Goal: Task Accomplishment & Management: Complete application form

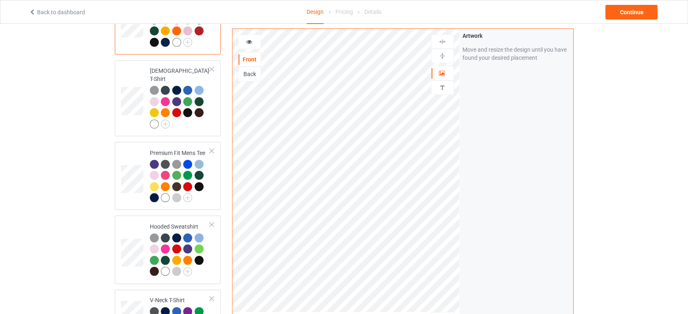
scroll to position [271, 0]
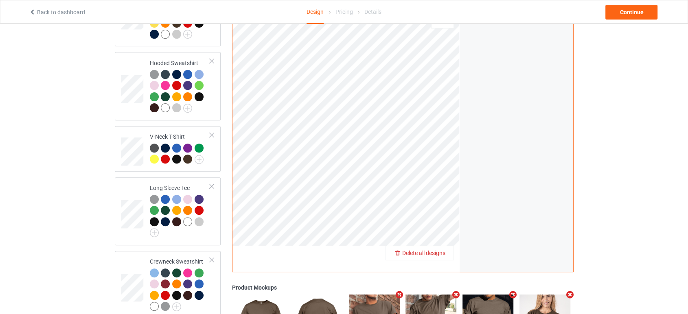
click at [434, 250] on span "Delete all designs" at bounding box center [423, 253] width 43 height 7
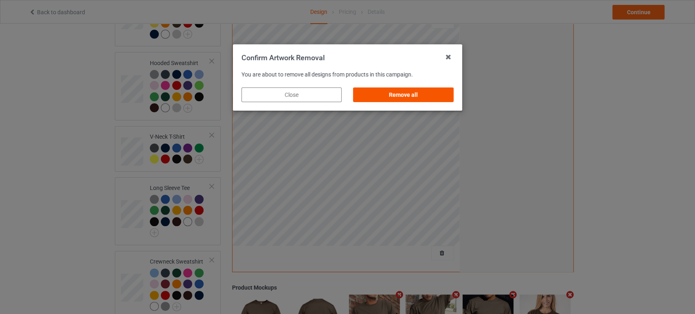
click at [396, 93] on div "Remove all" at bounding box center [403, 95] width 100 height 15
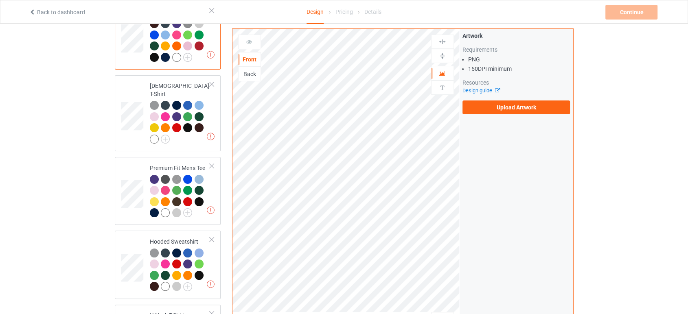
scroll to position [0, 0]
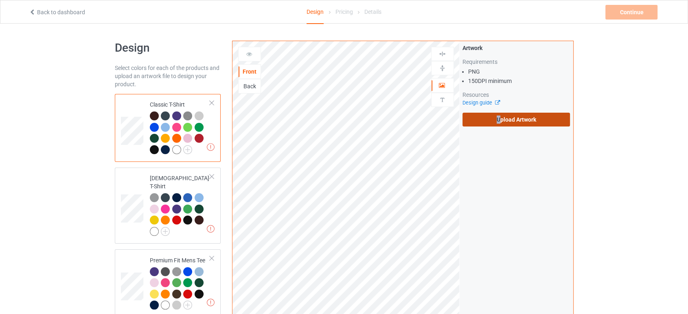
click at [499, 117] on label "Upload Artwork" at bounding box center [517, 120] width 108 height 14
click at [490, 118] on label "Upload Artwork" at bounding box center [517, 120] width 108 height 14
click at [0, 0] on input "Upload Artwork" at bounding box center [0, 0] width 0 height 0
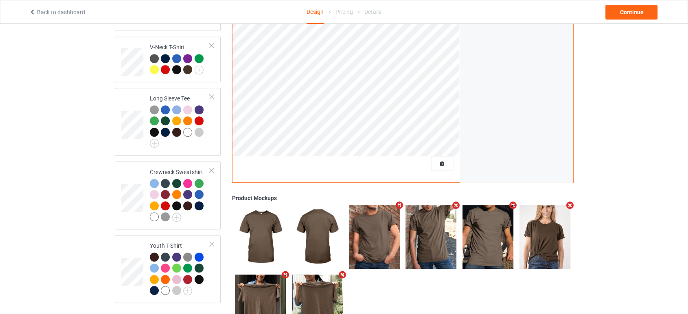
scroll to position [362, 0]
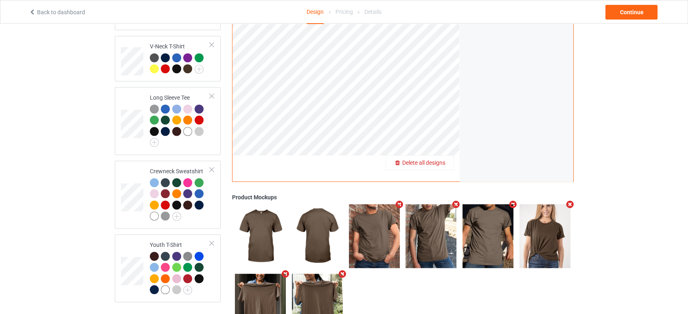
click at [434, 156] on div "Delete all designs" at bounding box center [420, 163] width 68 height 15
click at [446, 162] on div at bounding box center [442, 163] width 23 height 15
click at [443, 159] on div "Delete all designs" at bounding box center [420, 163] width 68 height 8
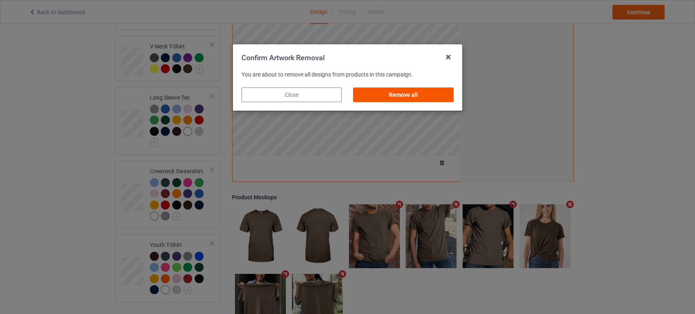
click at [423, 99] on div "Remove all" at bounding box center [403, 95] width 100 height 15
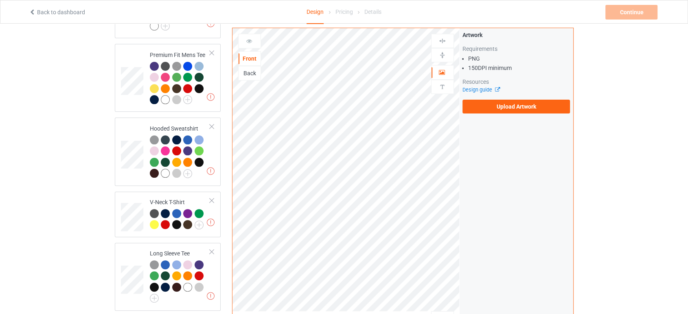
scroll to position [90, 0]
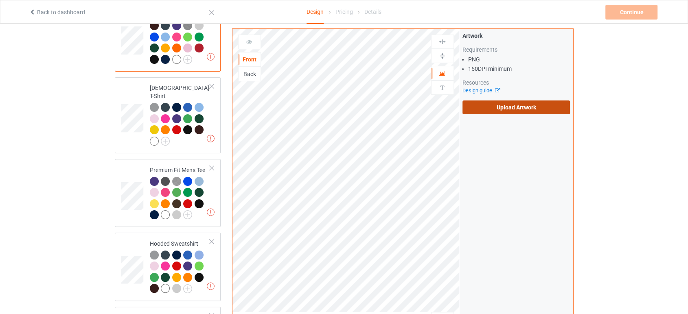
click at [503, 102] on label "Upload Artwork" at bounding box center [517, 108] width 108 height 14
click at [0, 0] on input "Upload Artwork" at bounding box center [0, 0] width 0 height 0
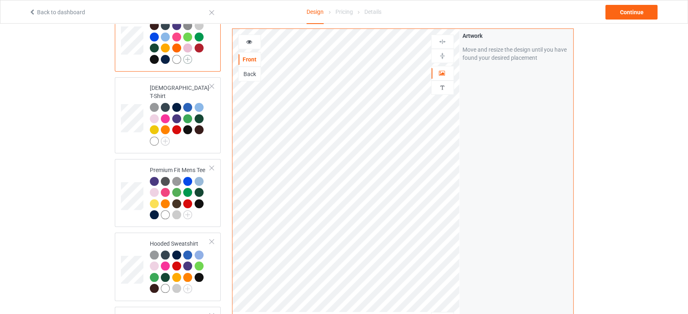
click at [184, 61] on img at bounding box center [187, 59] width 9 height 9
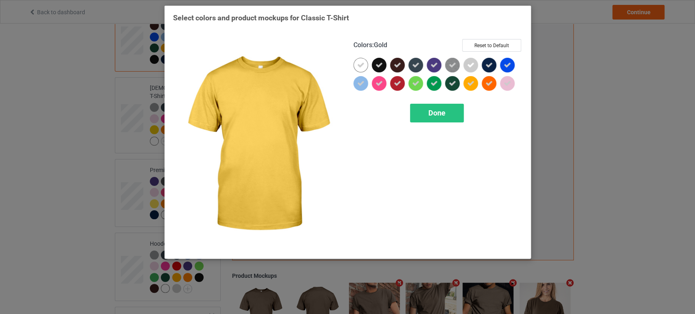
click at [469, 82] on icon at bounding box center [470, 83] width 7 height 7
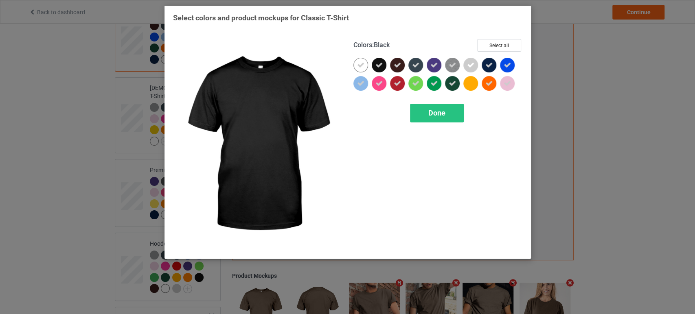
click at [378, 66] on icon at bounding box center [378, 64] width 7 height 7
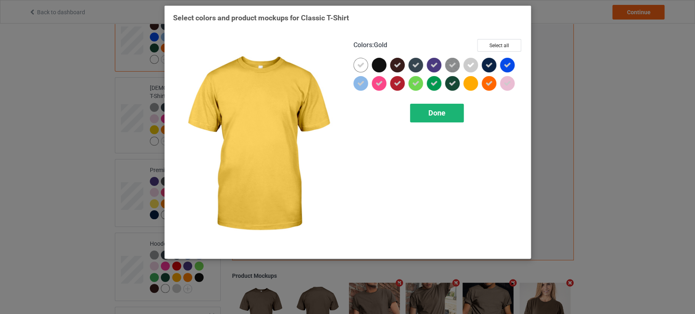
click at [456, 104] on div "Done" at bounding box center [437, 113] width 54 height 19
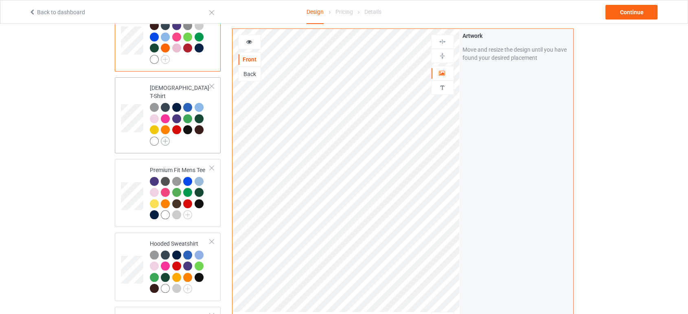
click at [169, 137] on img at bounding box center [165, 141] width 9 height 9
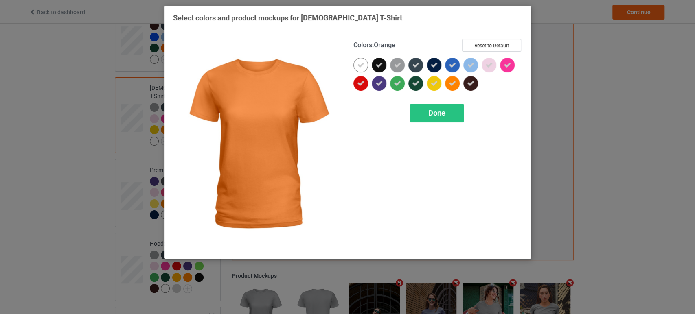
click at [452, 81] on icon at bounding box center [452, 83] width 7 height 7
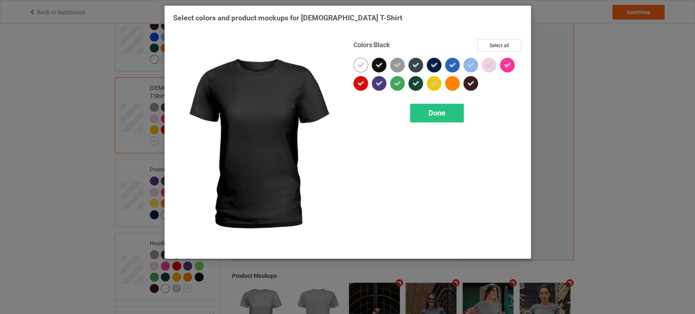
click at [376, 61] on icon at bounding box center [378, 64] width 7 height 7
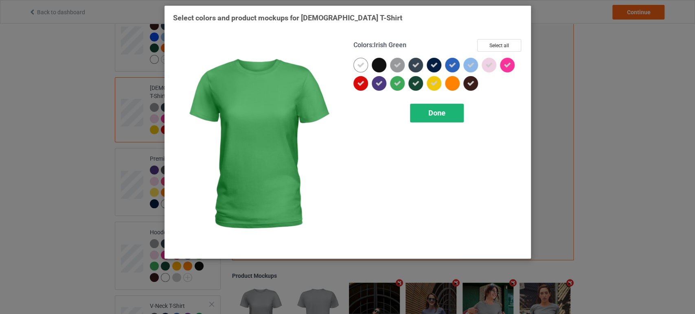
click at [422, 110] on div "Done" at bounding box center [437, 113] width 54 height 19
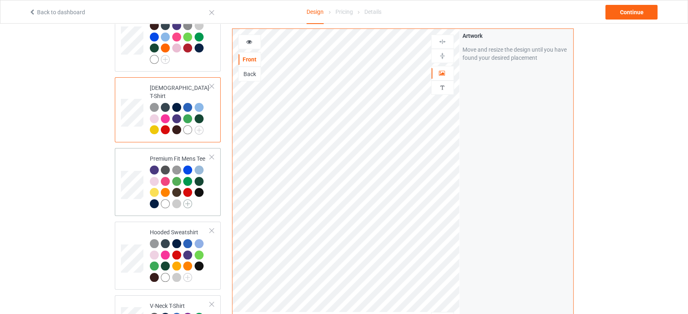
click at [186, 200] on img at bounding box center [187, 204] width 9 height 9
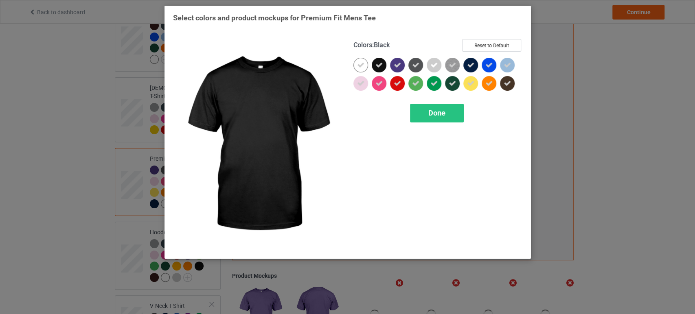
drag, startPoint x: 382, startPoint y: 60, endPoint x: 448, endPoint y: 79, distance: 69.2
click at [382, 61] on div at bounding box center [379, 65] width 15 height 15
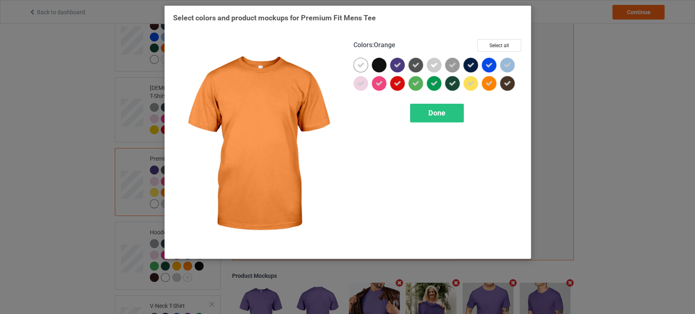
click at [482, 83] on div at bounding box center [489, 83] width 15 height 15
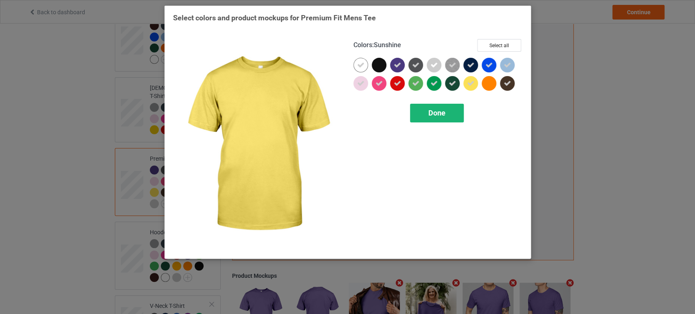
click at [437, 120] on div "Done" at bounding box center [437, 113] width 54 height 19
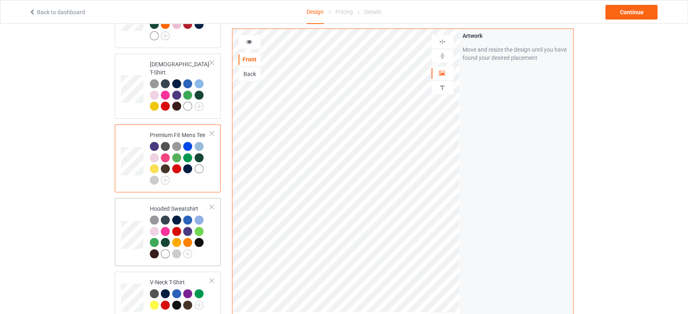
scroll to position [136, 0]
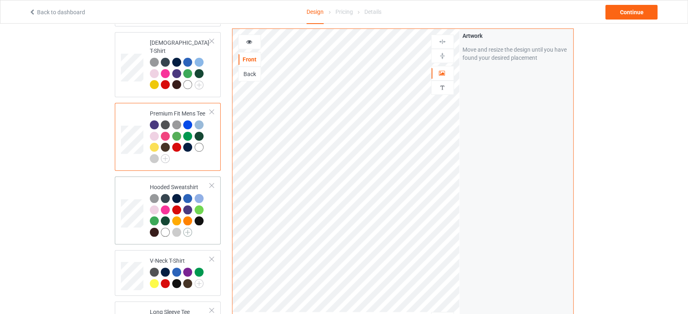
click at [190, 228] on img at bounding box center [187, 232] width 9 height 9
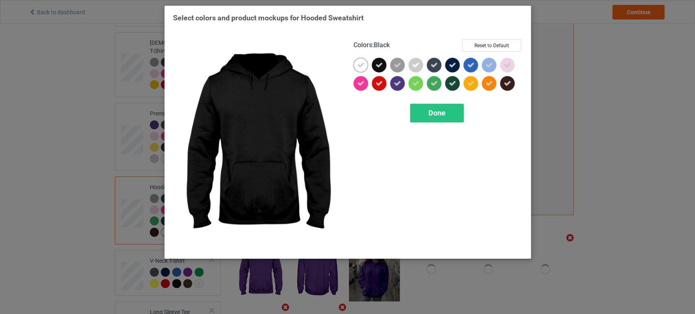
click at [381, 66] on icon at bounding box center [378, 64] width 7 height 7
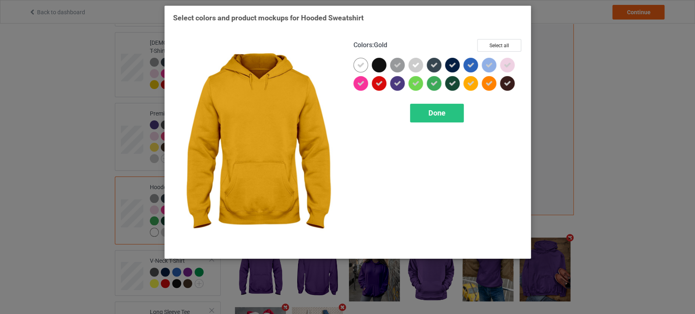
click at [473, 84] on icon at bounding box center [470, 83] width 7 height 7
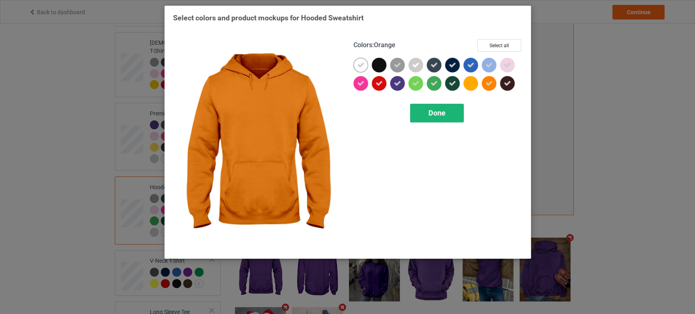
drag, startPoint x: 488, startPoint y: 85, endPoint x: 460, endPoint y: 105, distance: 34.9
click at [488, 84] on icon at bounding box center [488, 83] width 7 height 7
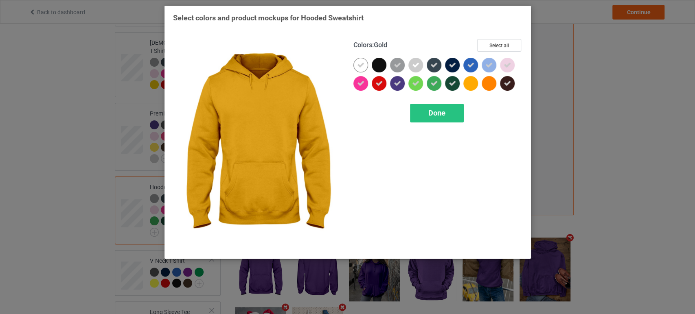
click at [432, 127] on div "Colors : Gold Select all Done" at bounding box center [438, 144] width 180 height 223
click at [434, 112] on span "Done" at bounding box center [436, 113] width 17 height 9
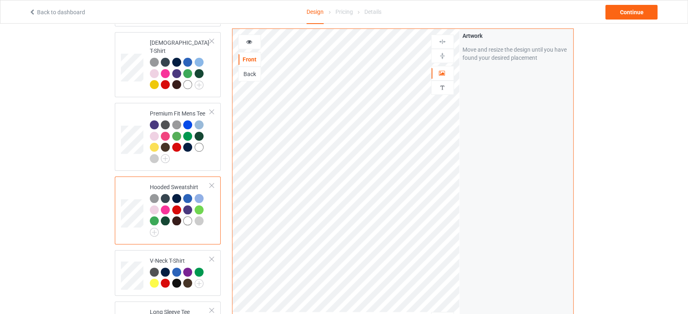
scroll to position [271, 0]
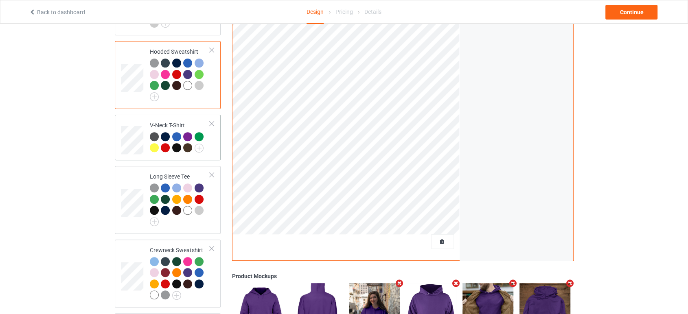
click at [208, 138] on div at bounding box center [180, 143] width 61 height 22
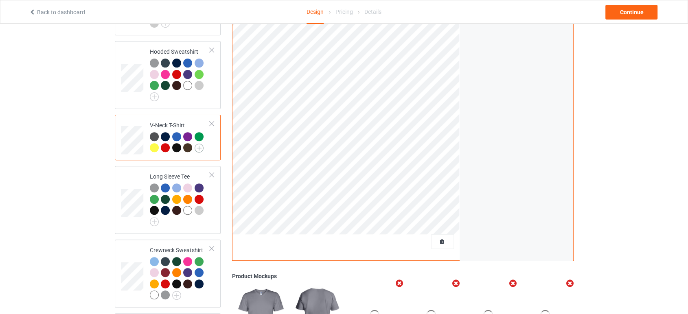
click at [202, 144] on img at bounding box center [199, 148] width 9 height 9
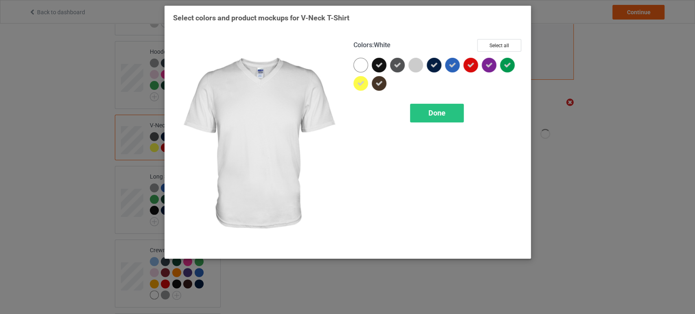
click at [358, 64] on div at bounding box center [360, 65] width 15 height 15
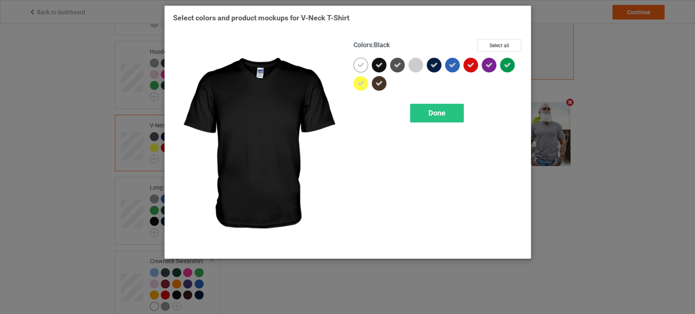
click at [378, 65] on icon at bounding box center [378, 64] width 7 height 7
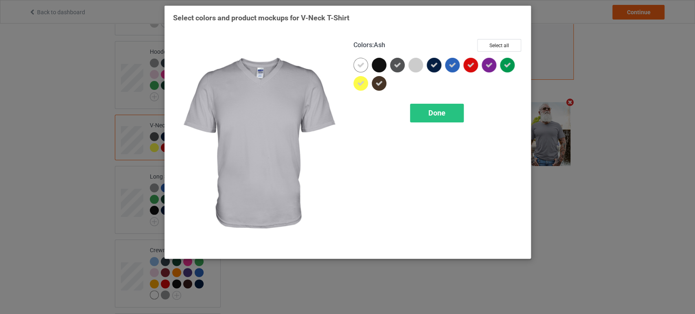
click at [413, 67] on div at bounding box center [415, 65] width 15 height 15
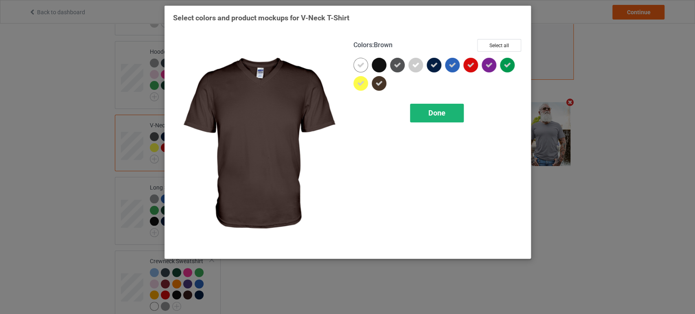
click at [444, 113] on span "Done" at bounding box center [436, 113] width 17 height 9
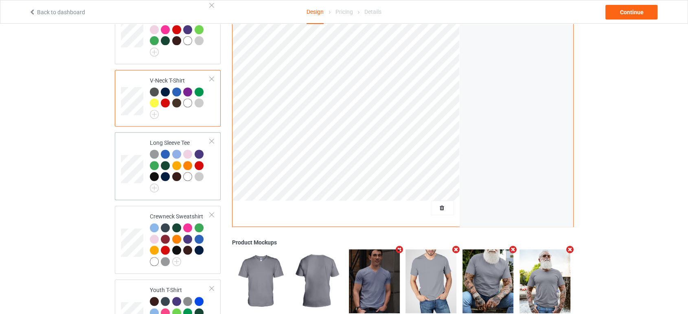
scroll to position [316, 0]
click at [156, 183] on img at bounding box center [154, 187] width 9 height 9
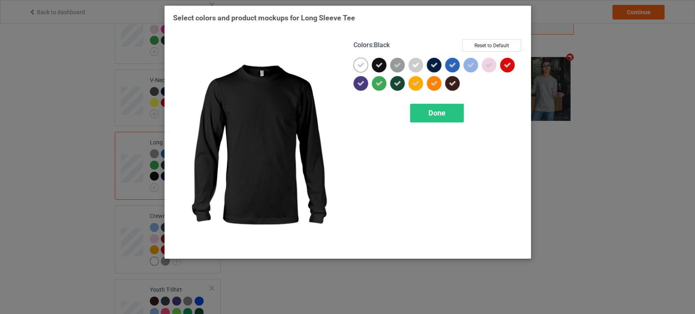
click at [380, 68] on icon at bounding box center [378, 64] width 7 height 7
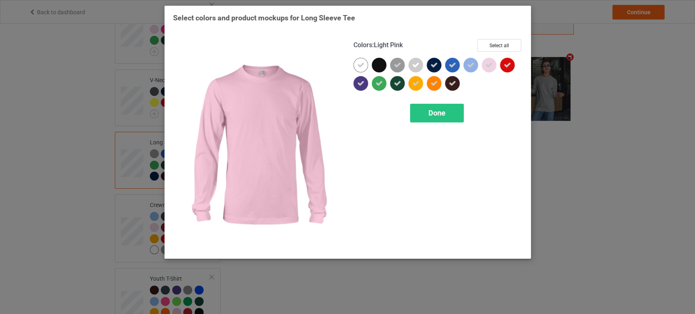
click at [488, 65] on icon at bounding box center [488, 64] width 7 height 7
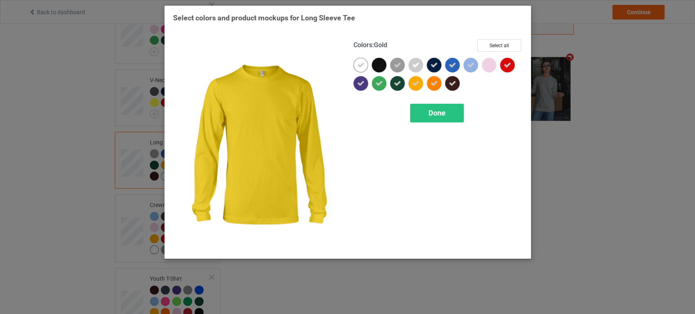
click at [423, 85] on div at bounding box center [417, 85] width 18 height 18
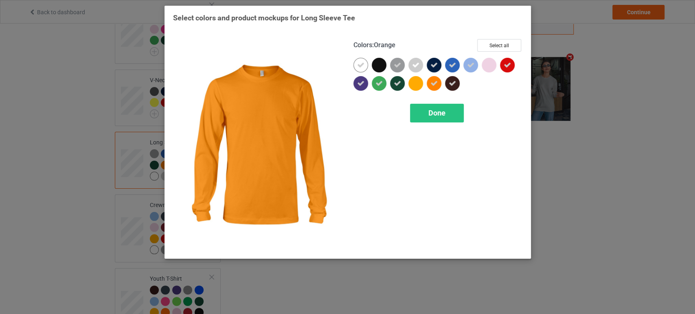
click at [434, 85] on icon at bounding box center [433, 83] width 7 height 7
click at [430, 109] on span "Done" at bounding box center [436, 113] width 17 height 9
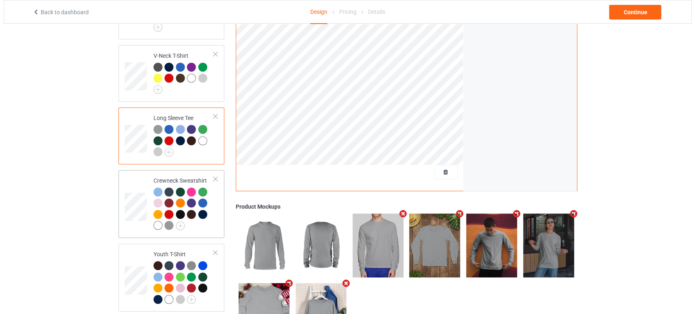
scroll to position [387, 0]
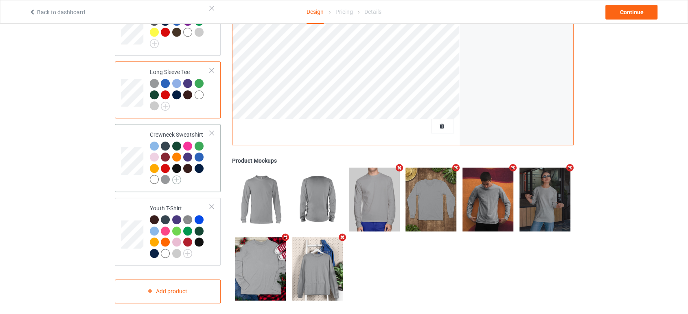
click at [176, 175] on img at bounding box center [176, 179] width 9 height 9
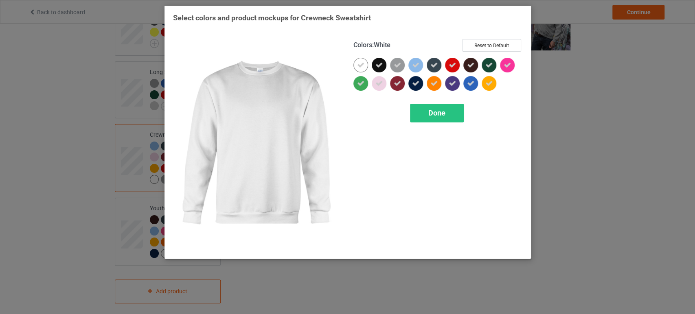
click at [370, 68] on div at bounding box center [362, 67] width 18 height 18
click at [363, 68] on div at bounding box center [360, 65] width 15 height 15
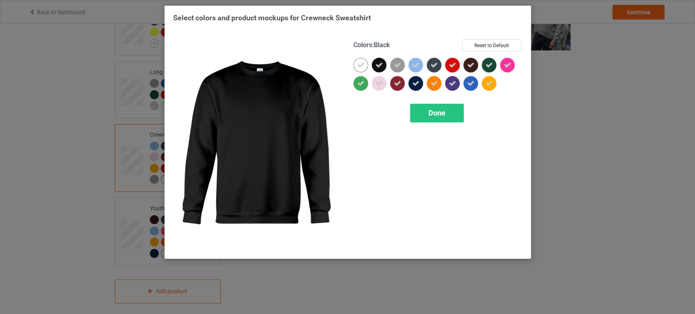
click at [384, 64] on div at bounding box center [379, 65] width 15 height 15
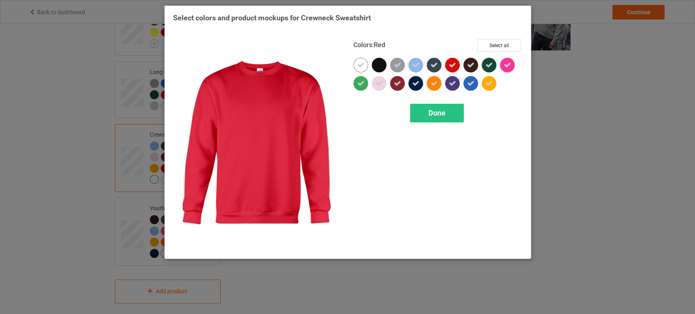
click at [450, 63] on icon at bounding box center [452, 64] width 7 height 7
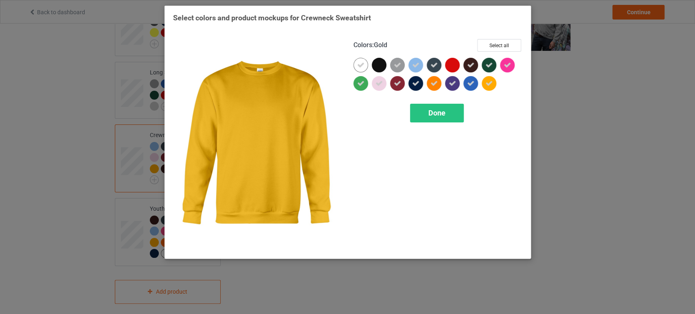
click at [487, 84] on icon at bounding box center [488, 83] width 7 height 7
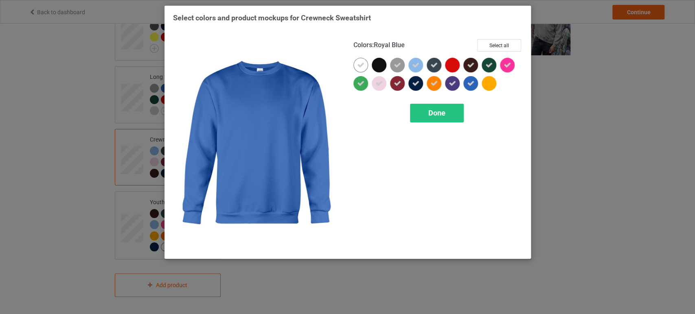
scroll to position [375, 0]
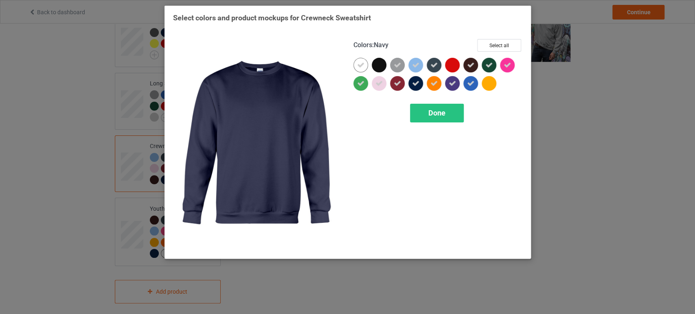
click at [423, 88] on div at bounding box center [417, 85] width 18 height 18
click at [417, 86] on div at bounding box center [415, 83] width 15 height 15
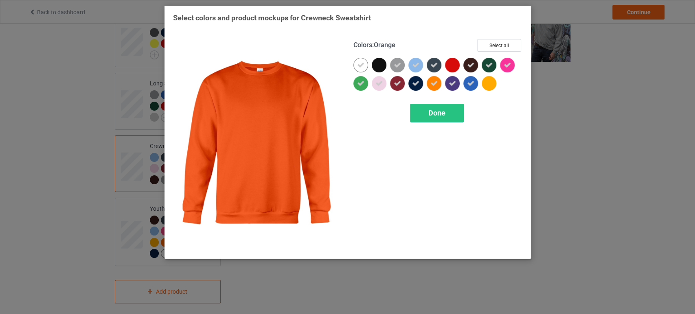
click at [432, 85] on icon at bounding box center [433, 83] width 7 height 7
click at [430, 113] on span "Done" at bounding box center [436, 113] width 17 height 9
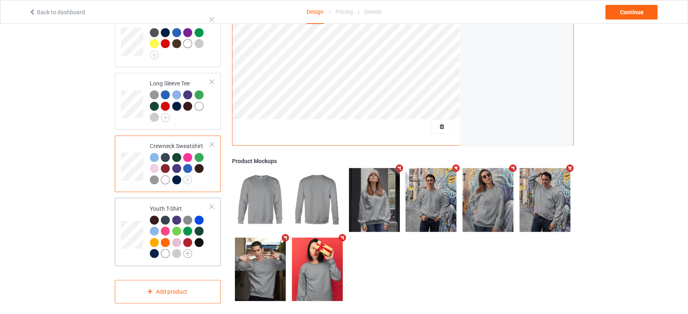
click at [188, 249] on img at bounding box center [187, 253] width 9 height 9
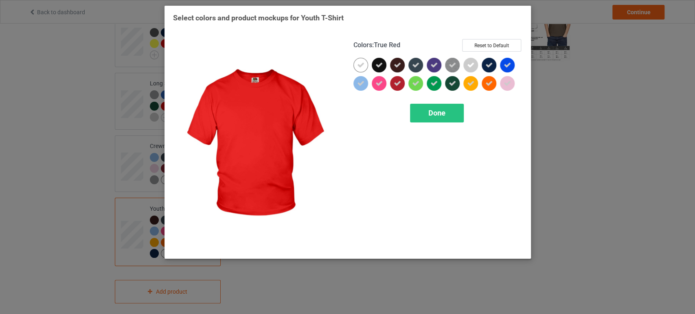
click at [399, 85] on icon at bounding box center [397, 83] width 7 height 7
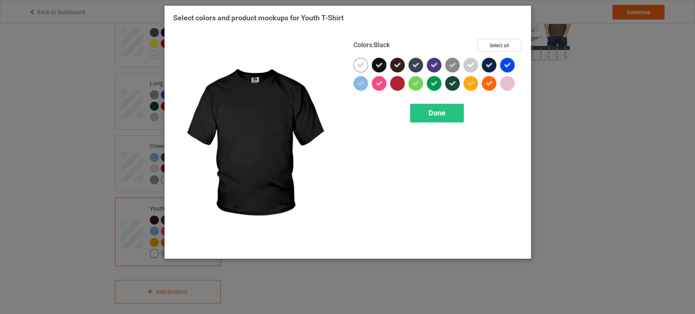
click at [378, 65] on icon at bounding box center [378, 64] width 7 height 7
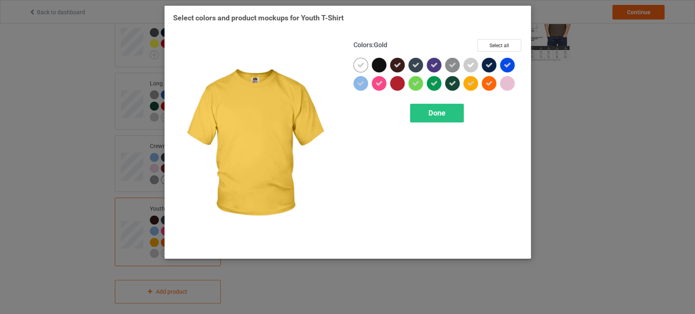
click at [474, 86] on icon at bounding box center [470, 83] width 7 height 7
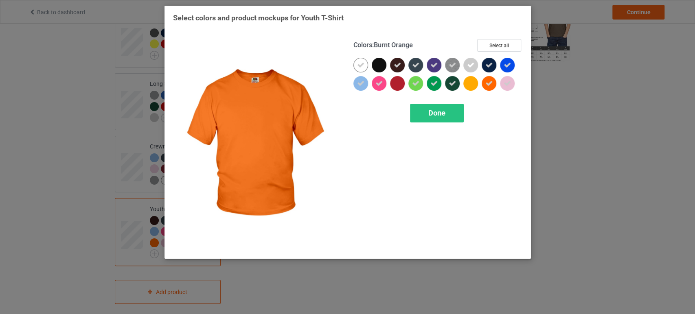
click at [489, 85] on icon at bounding box center [488, 83] width 7 height 7
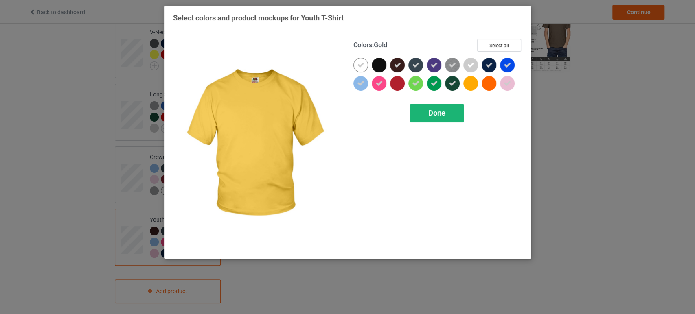
drag, startPoint x: 446, startPoint y: 107, endPoint x: 420, endPoint y: 123, distance: 30.4
click at [445, 107] on div "Done" at bounding box center [437, 113] width 54 height 19
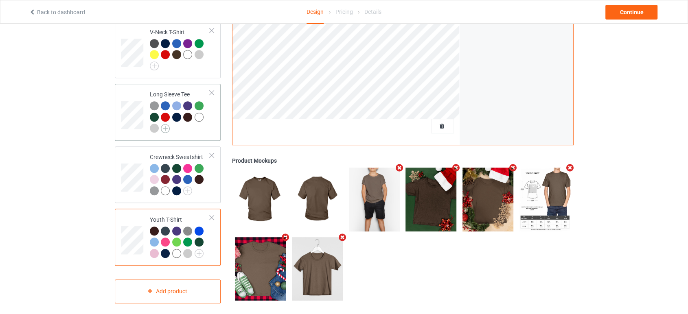
click at [169, 124] on img at bounding box center [165, 128] width 9 height 9
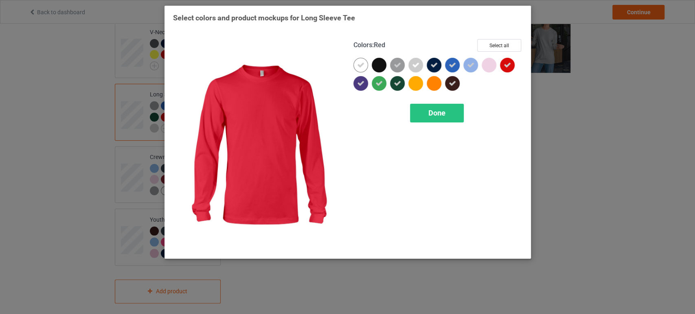
click at [502, 66] on div at bounding box center [507, 65] width 15 height 15
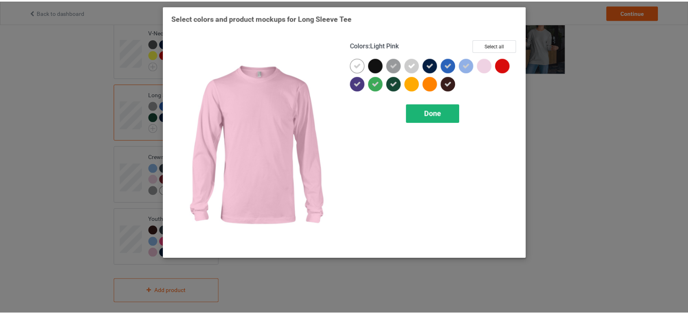
scroll to position [364, 0]
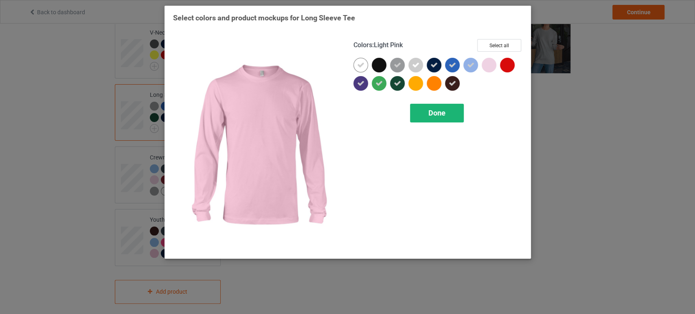
click at [438, 113] on span "Done" at bounding box center [436, 113] width 17 height 9
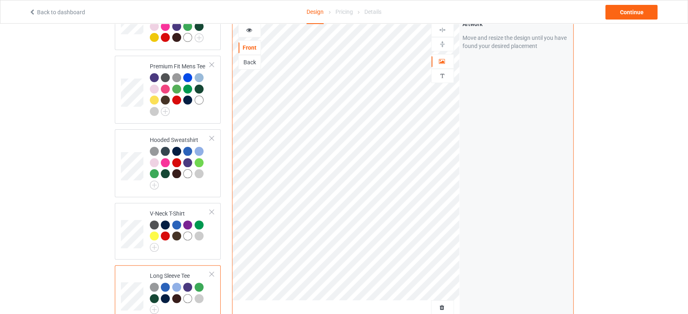
scroll to position [274, 0]
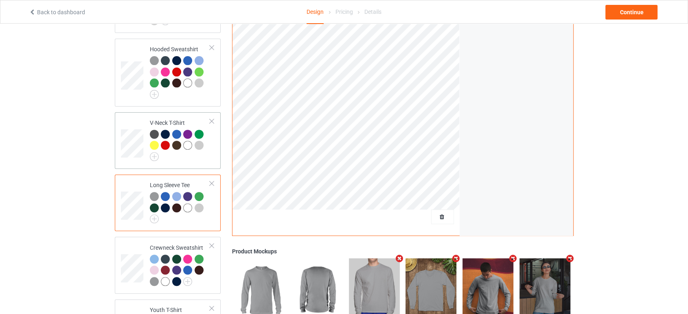
click at [169, 141] on div at bounding box center [165, 145] width 9 height 9
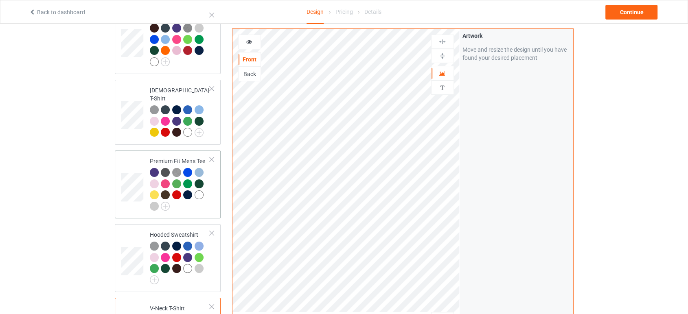
scroll to position [181, 0]
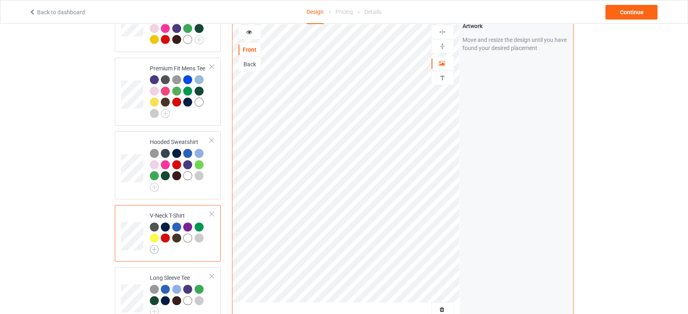
click at [157, 245] on img at bounding box center [154, 249] width 9 height 9
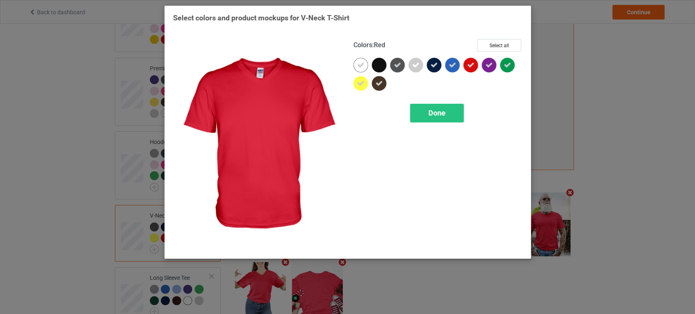
click at [470, 61] on div at bounding box center [470, 65] width 15 height 15
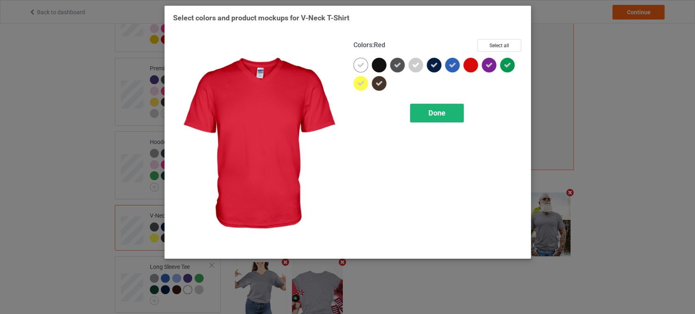
click at [435, 117] on div "Done" at bounding box center [437, 113] width 54 height 19
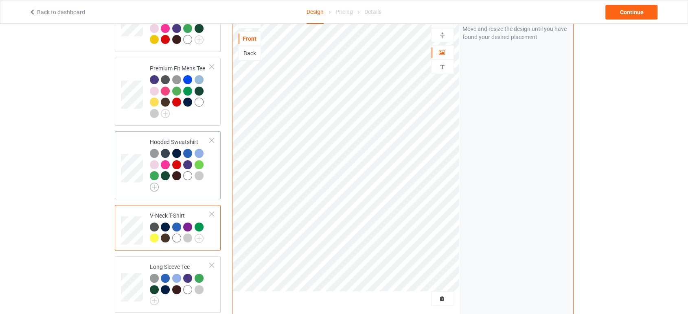
click at [155, 183] on img at bounding box center [154, 187] width 9 height 9
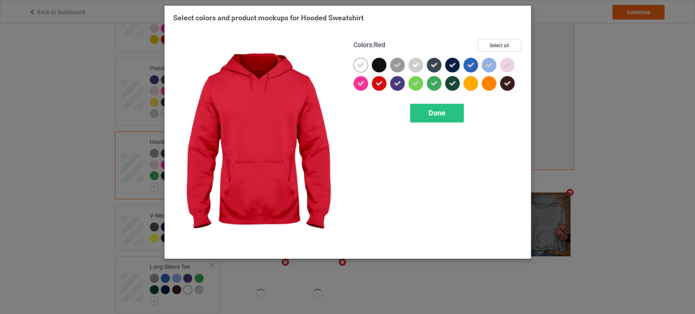
click at [380, 82] on icon at bounding box center [378, 83] width 7 height 7
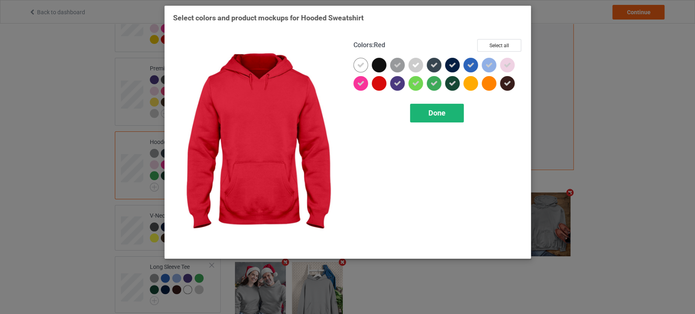
click at [428, 107] on div "Done" at bounding box center [437, 113] width 54 height 19
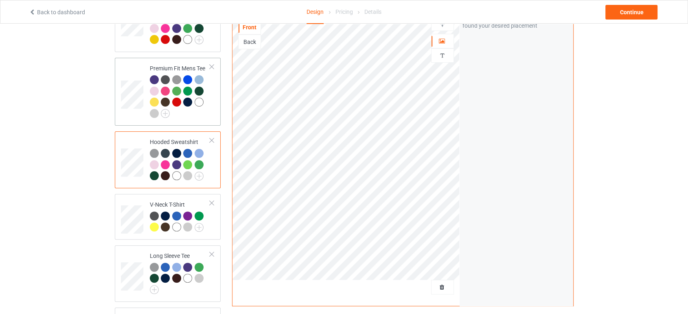
click at [166, 111] on link at bounding box center [165, 114] width 9 height 7
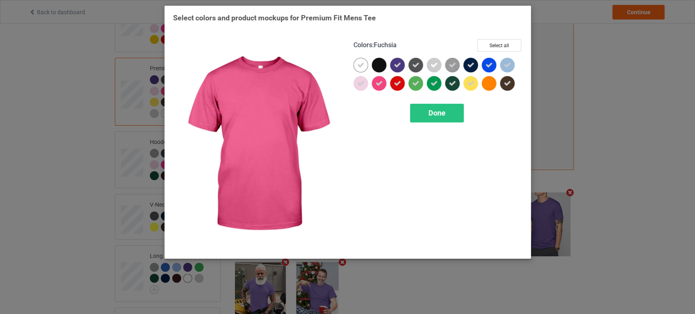
click at [378, 83] on icon at bounding box center [378, 83] width 7 height 7
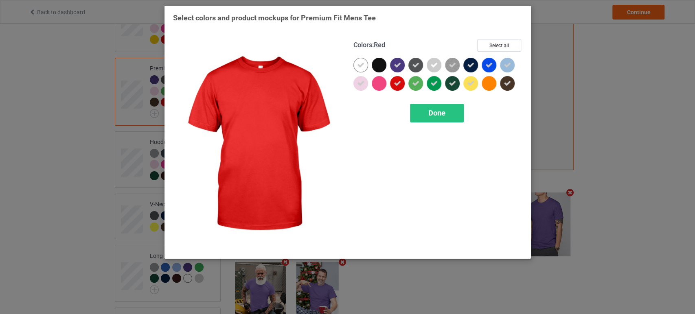
click at [399, 81] on icon at bounding box center [397, 83] width 7 height 7
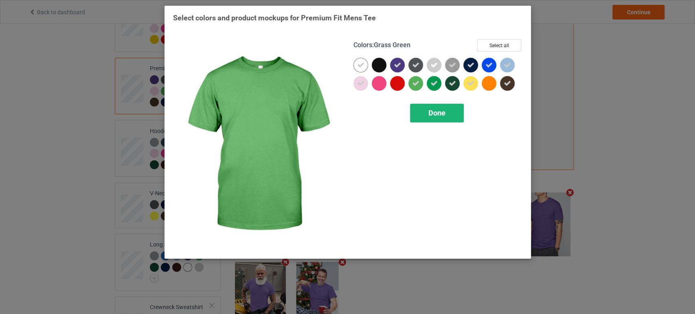
click at [426, 105] on div "Done" at bounding box center [437, 113] width 54 height 19
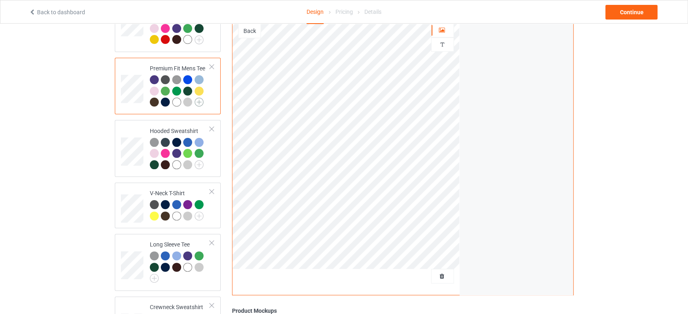
click at [202, 98] on img at bounding box center [199, 102] width 9 height 9
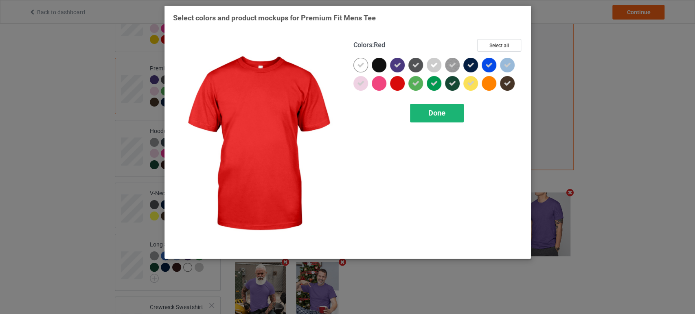
click at [449, 116] on div "Done" at bounding box center [437, 113] width 54 height 19
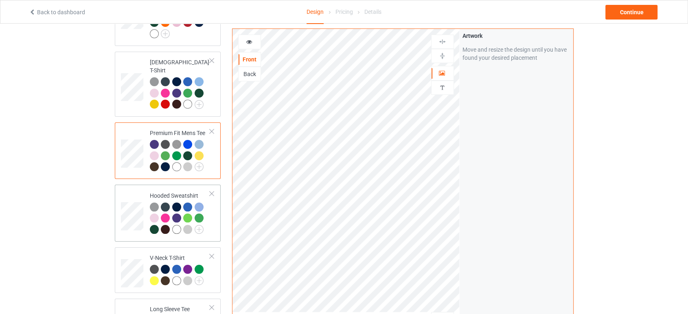
scroll to position [90, 0]
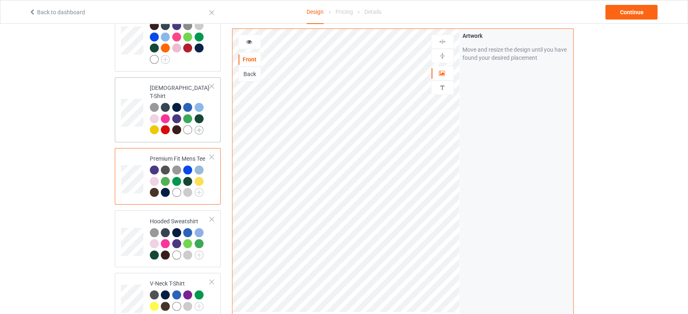
click at [202, 126] on img at bounding box center [199, 130] width 9 height 9
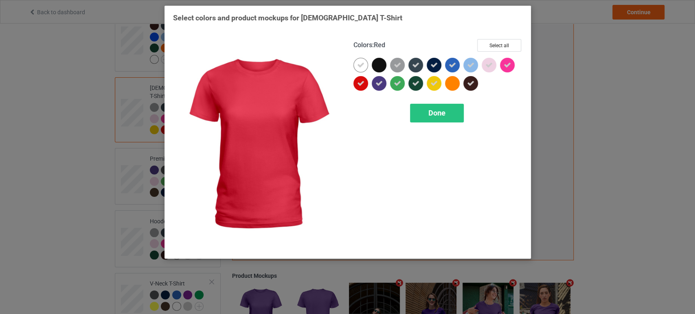
click at [359, 88] on div at bounding box center [360, 83] width 15 height 15
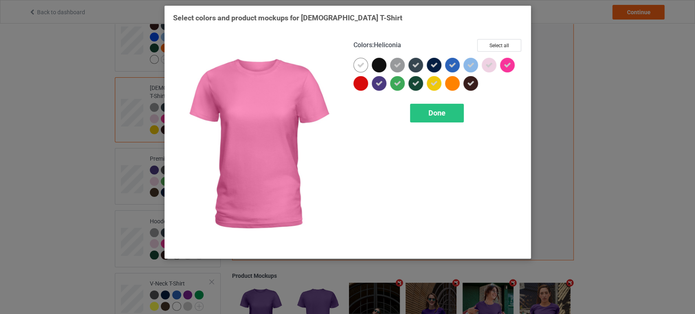
click at [505, 68] on icon at bounding box center [507, 64] width 7 height 7
click at [463, 110] on div "Done" at bounding box center [437, 113] width 54 height 19
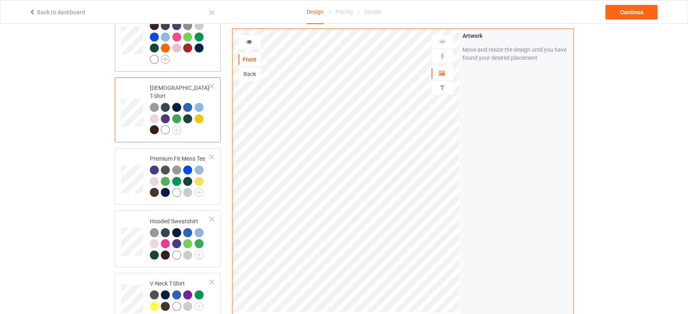
click at [166, 62] on img at bounding box center [165, 59] width 9 height 9
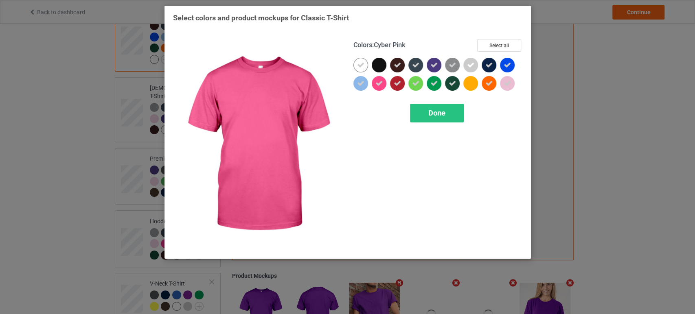
click at [379, 87] on icon at bounding box center [378, 83] width 7 height 7
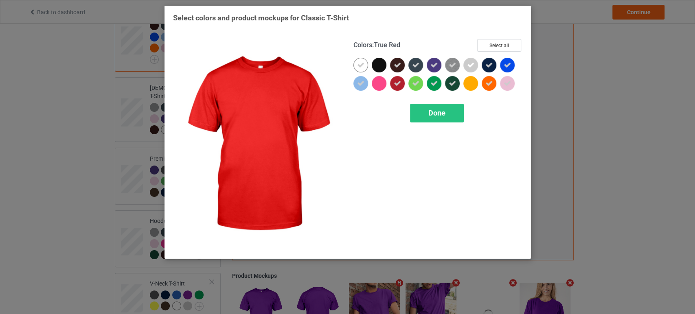
drag, startPoint x: 397, startPoint y: 82, endPoint x: 421, endPoint y: 98, distance: 28.6
click at [397, 82] on icon at bounding box center [397, 83] width 7 height 7
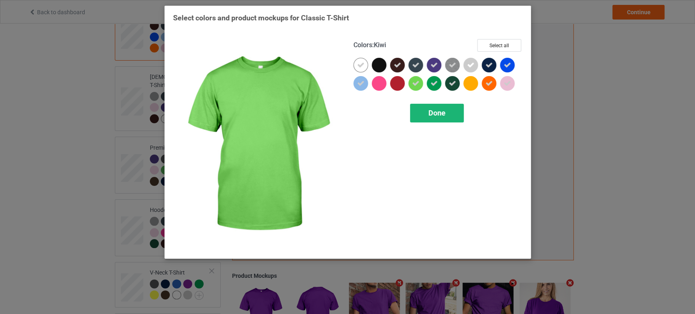
click at [432, 114] on span "Done" at bounding box center [436, 113] width 17 height 9
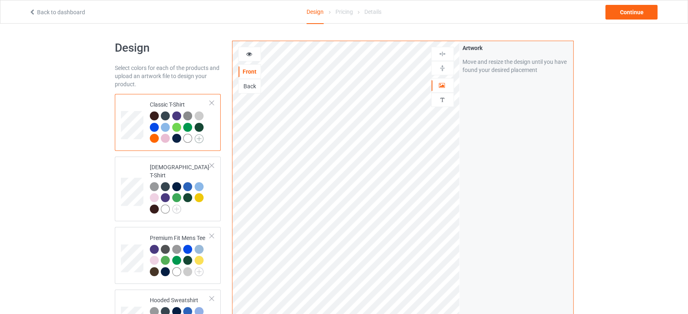
click at [196, 137] on img at bounding box center [199, 138] width 9 height 9
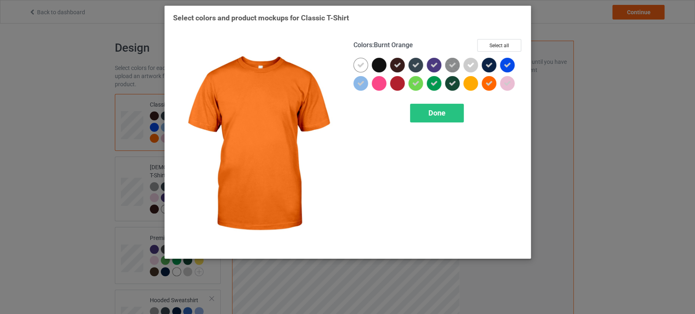
click at [485, 84] on icon at bounding box center [488, 83] width 7 height 7
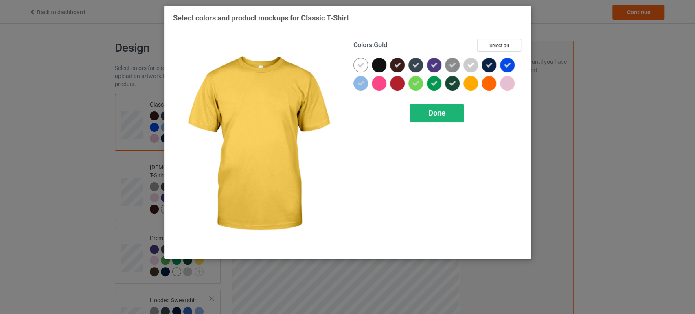
click at [445, 116] on span "Done" at bounding box center [436, 113] width 17 height 9
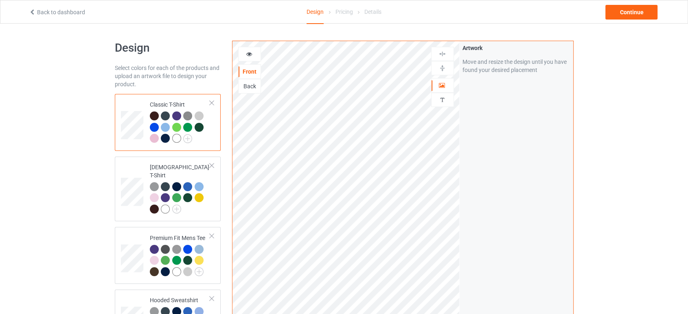
click at [179, 139] on div at bounding box center [176, 138] width 9 height 9
click at [623, 9] on div "Continue" at bounding box center [631, 12] width 52 height 15
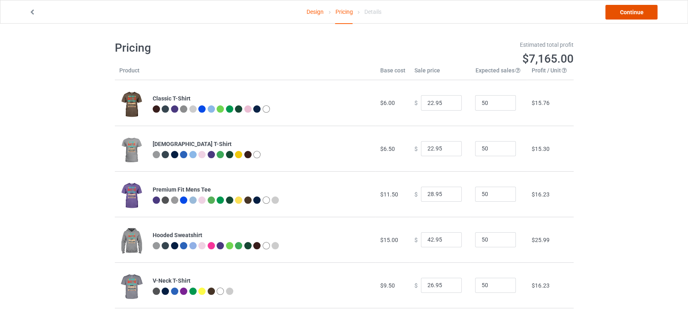
click at [629, 7] on link "Continue" at bounding box center [631, 12] width 52 height 15
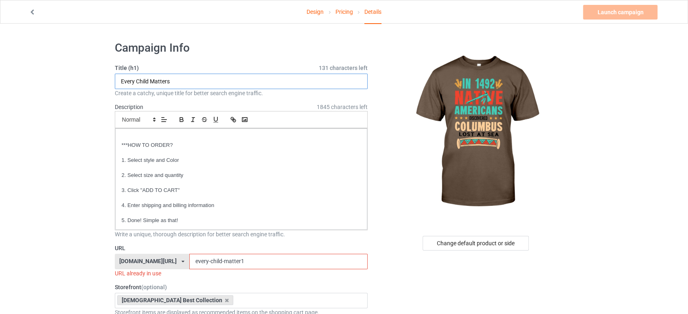
drag, startPoint x: 189, startPoint y: 83, endPoint x: 102, endPoint y: 93, distance: 86.8
paste input "IN [DATE] [DEMOGRAPHIC_DATA] DISCOVERD COLUMBUS [MEDICAL_DATA]"
type input "IN [DATE] [DEMOGRAPHIC_DATA] DISCOVERD COLUMBUS [MEDICAL_DATA]"
drag, startPoint x: 224, startPoint y: 265, endPoint x: 143, endPoint y: 270, distance: 81.2
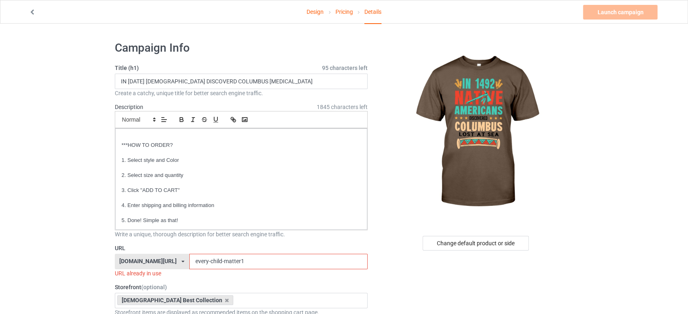
click at [143, 270] on div "URL [DOMAIN_NAME][URL] [DOMAIN_NAME][URL] [DOMAIN_NAME][URL] 6252750c3ec6640045…" at bounding box center [241, 260] width 253 height 33
paste input "IN [DATE] [DEMOGRAPHIC_DATA] DISCOVERD [PERSON_NAME] LOST A"
drag, startPoint x: 266, startPoint y: 257, endPoint x: 490, endPoint y: 295, distance: 227.2
click at [236, 260] on input "IN [DATE] [DEMOGRAPHIC_DATA]" at bounding box center [278, 261] width 178 height 15
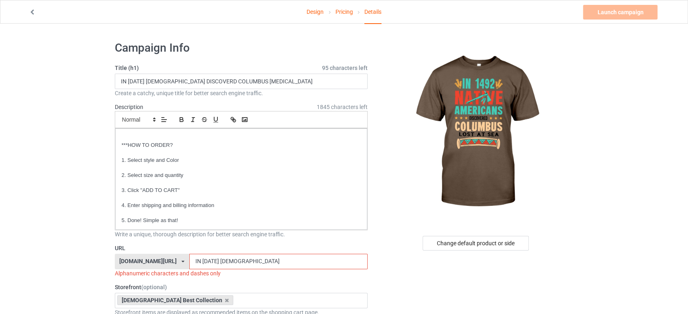
click at [215, 258] on input "IN [DATE] [DEMOGRAPHIC_DATA]" at bounding box center [278, 261] width 178 height 15
click at [202, 262] on input "IN [DATE]-[DEMOGRAPHIC_DATA]" at bounding box center [278, 261] width 178 height 15
click at [268, 264] on input "IN-1492-[DEMOGRAPHIC_DATA]" at bounding box center [278, 261] width 178 height 15
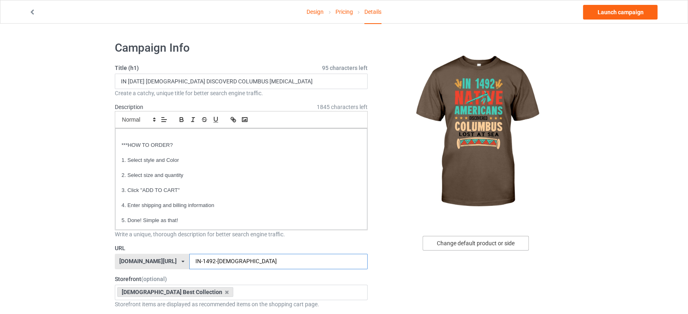
type input "IN-1492-[DEMOGRAPHIC_DATA]"
click at [496, 240] on div "Change default product or side" at bounding box center [476, 243] width 106 height 15
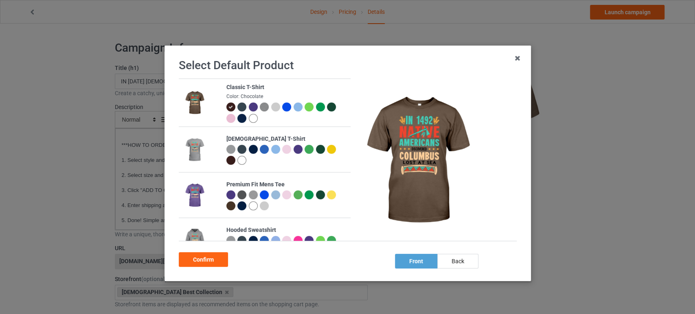
drag, startPoint x: 246, startPoint y: 119, endPoint x: 255, endPoint y: 123, distance: 9.5
click at [248, 118] on div at bounding box center [252, 118] width 9 height 9
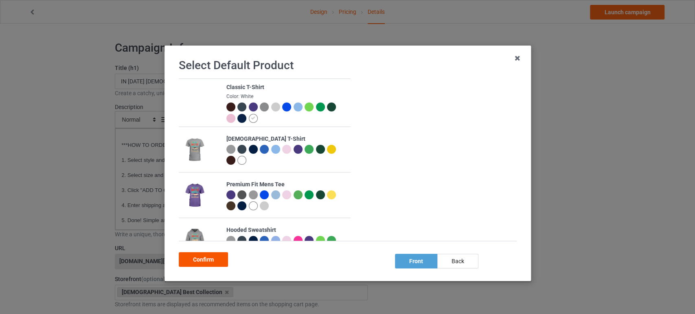
click at [212, 257] on div "Confirm" at bounding box center [203, 259] width 49 height 15
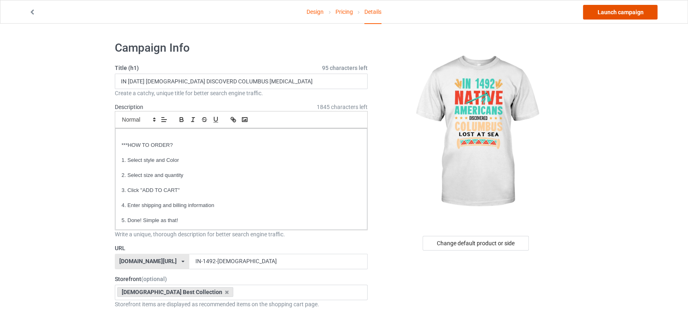
click at [599, 8] on link "Launch campaign" at bounding box center [620, 12] width 75 height 15
